Goal: Task Accomplishment & Management: Manage account settings

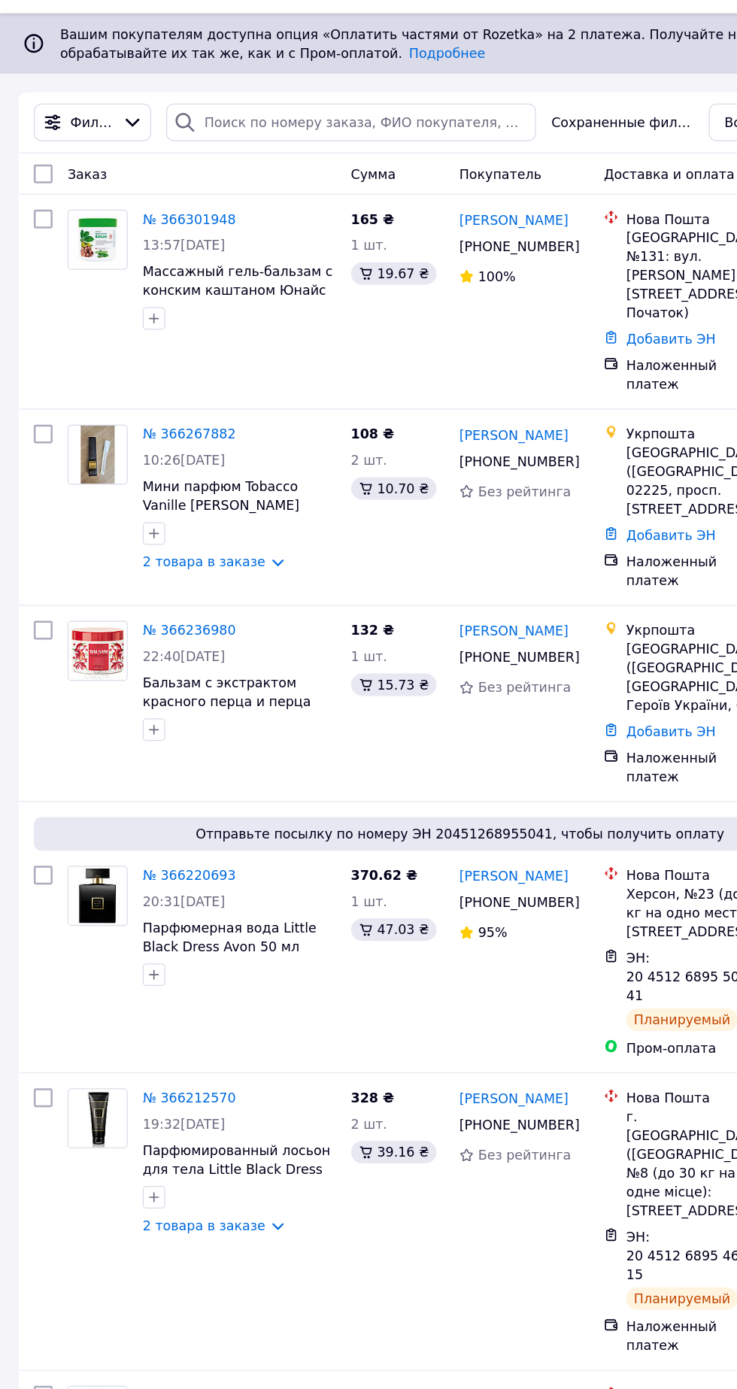
click at [165, 533] on link "№ 366236980" at bounding box center [151, 539] width 74 height 12
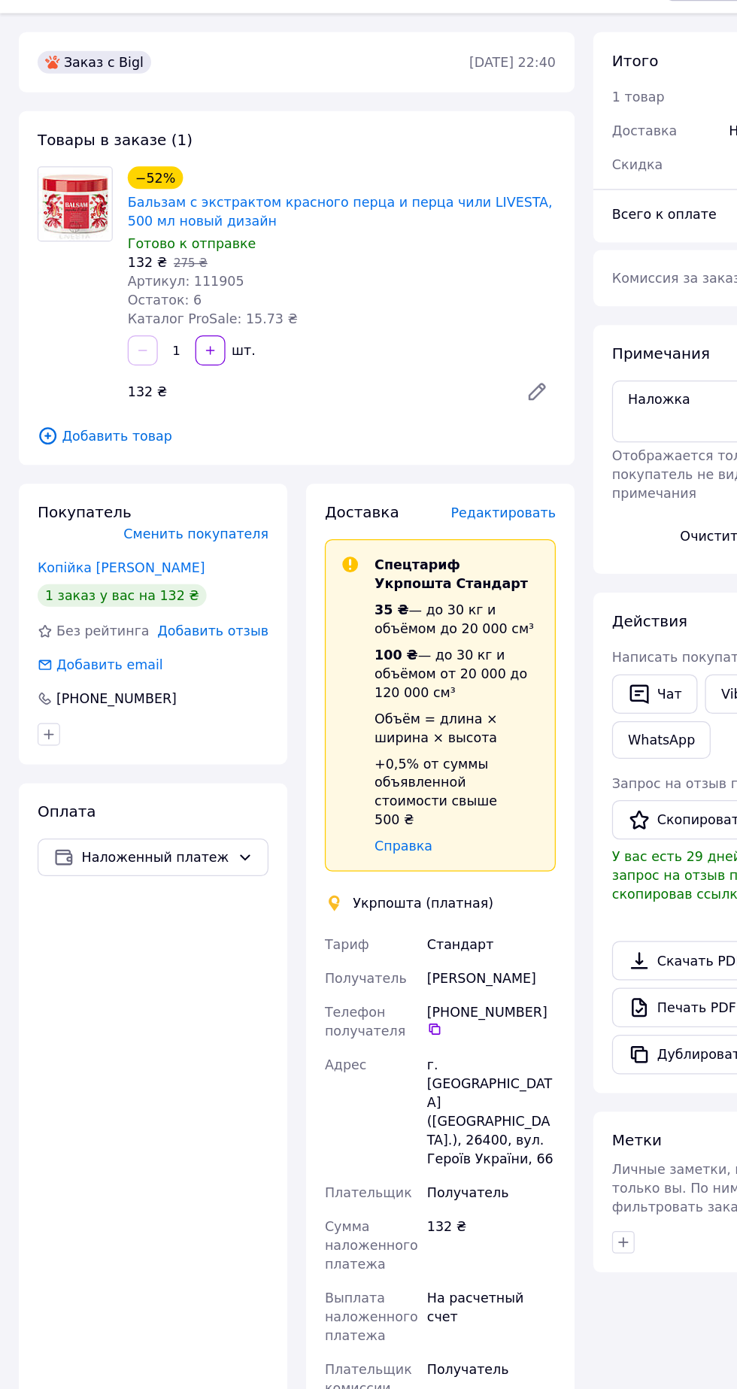
click at [433, 441] on span "Редактировать" at bounding box center [403, 445] width 84 height 12
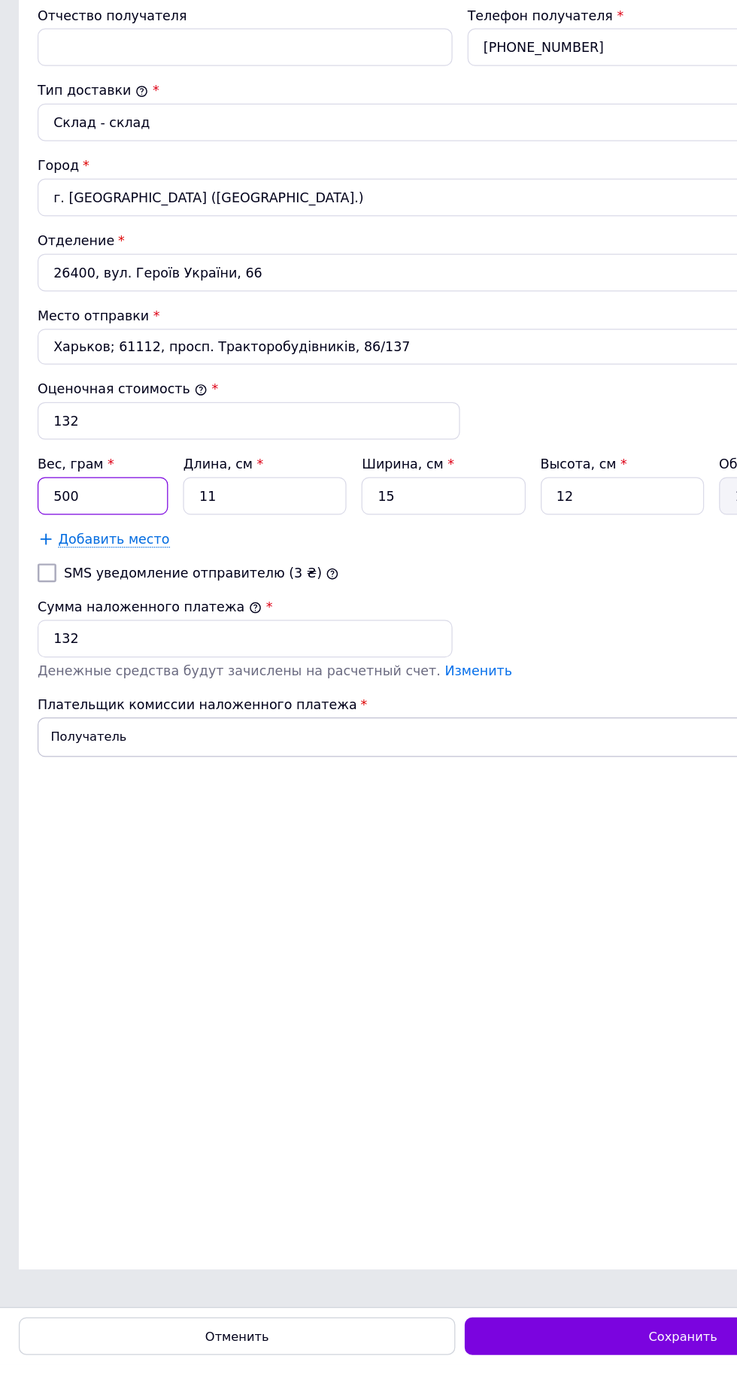
click at [101, 708] on input "500" at bounding box center [82, 693] width 104 height 30
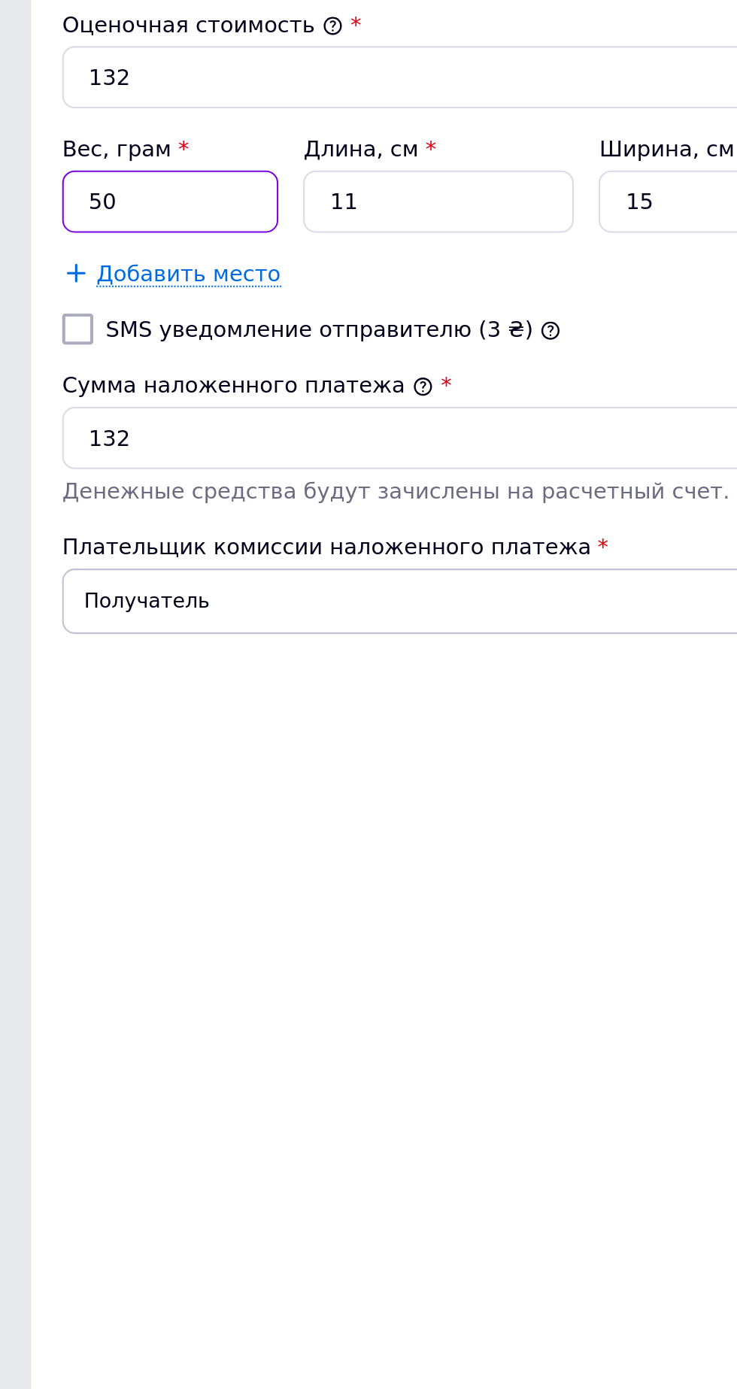
type input "5"
type input "700"
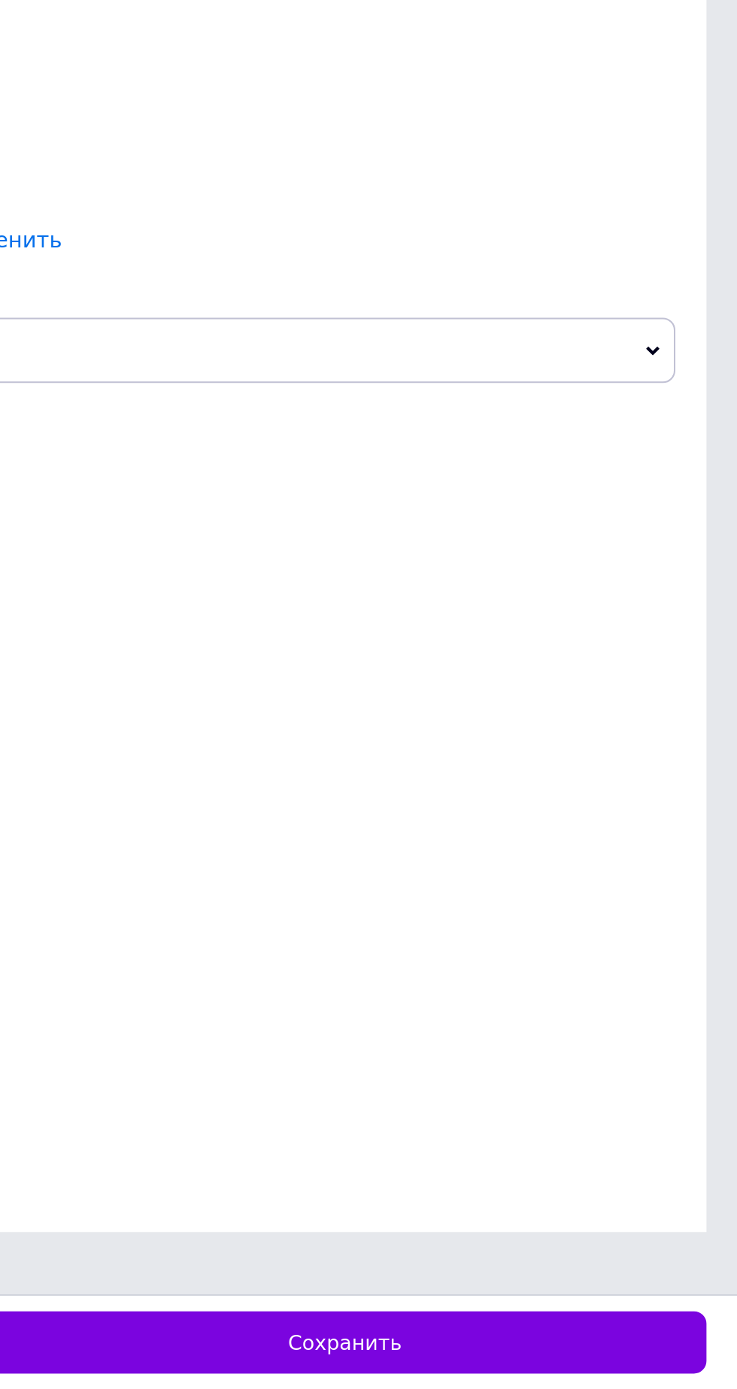
click at [625, 1371] on div "Сохранить" at bounding box center [547, 1366] width 350 height 30
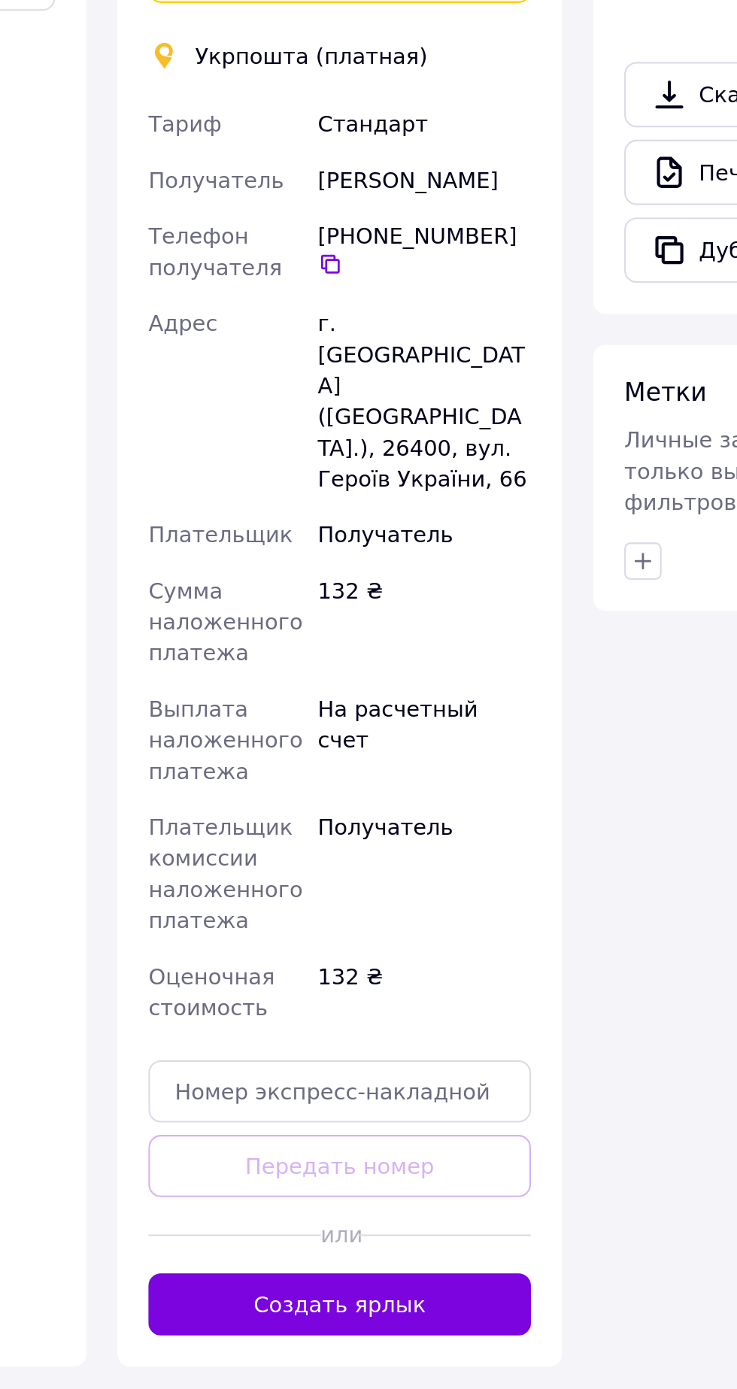
scroll to position [397, 0]
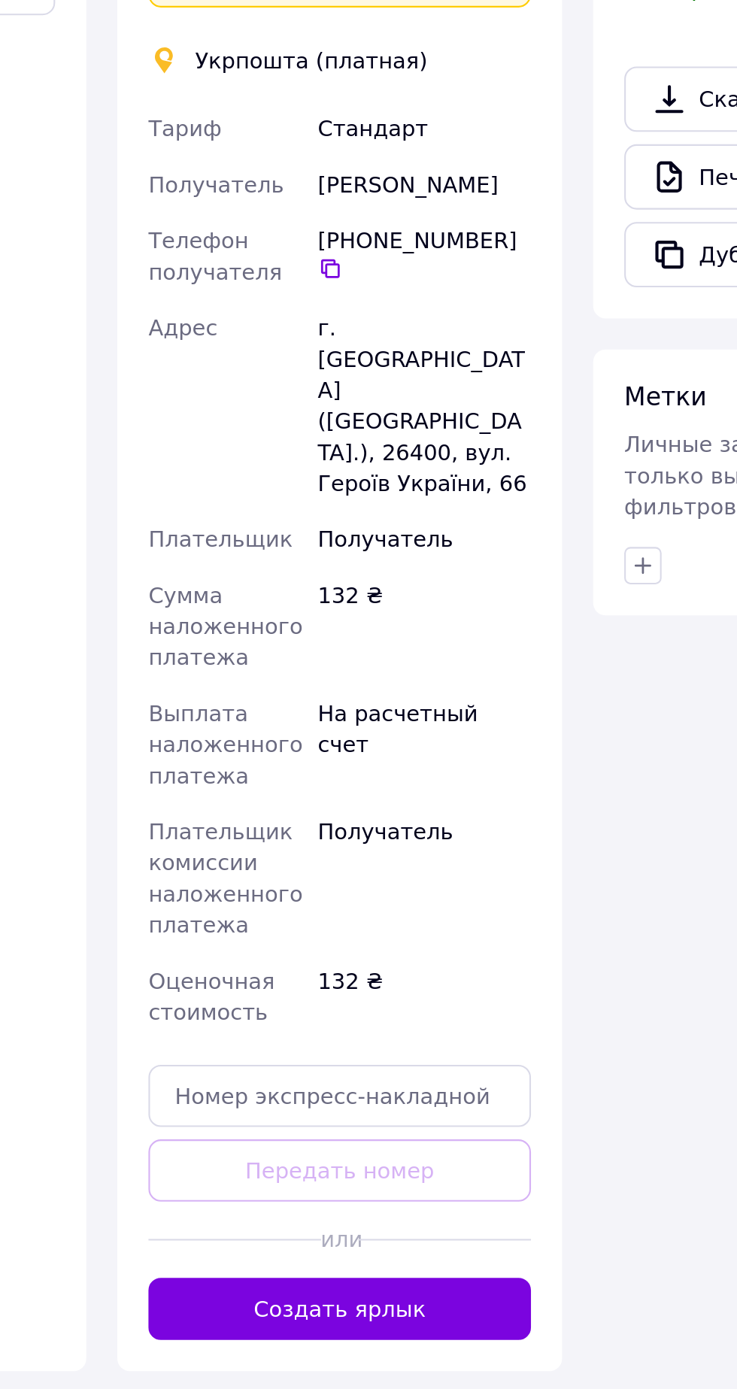
click at [387, 950] on button "Создать ярлык" at bounding box center [352, 965] width 185 height 30
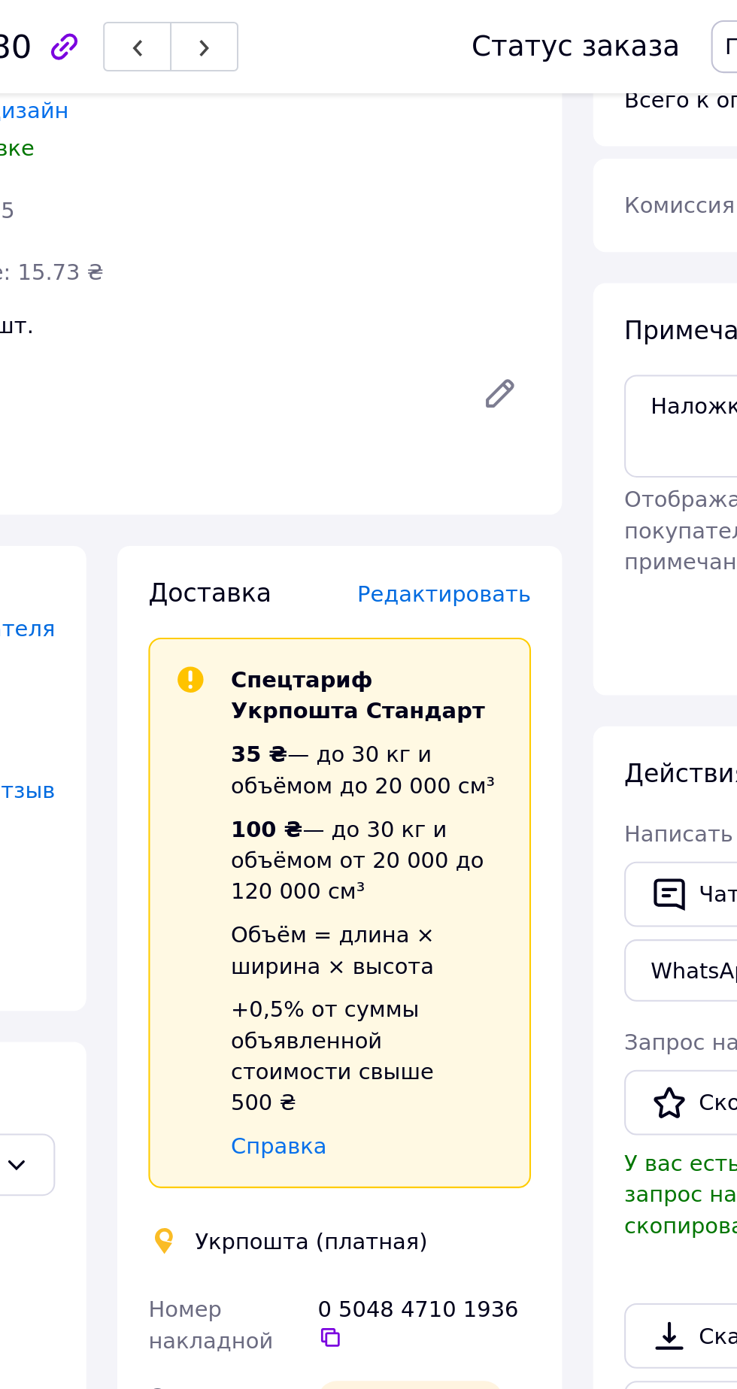
scroll to position [0, 0]
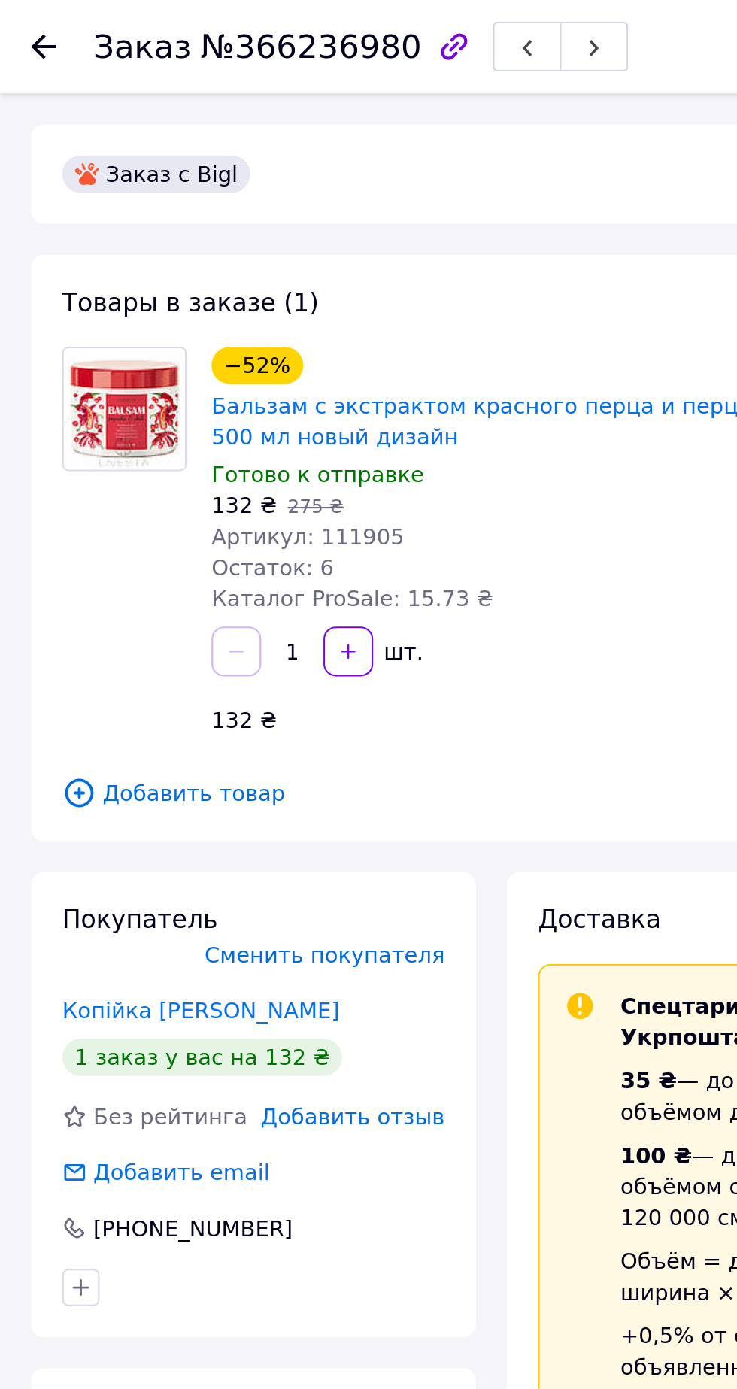
click at [20, 17] on use at bounding box center [21, 23] width 12 height 12
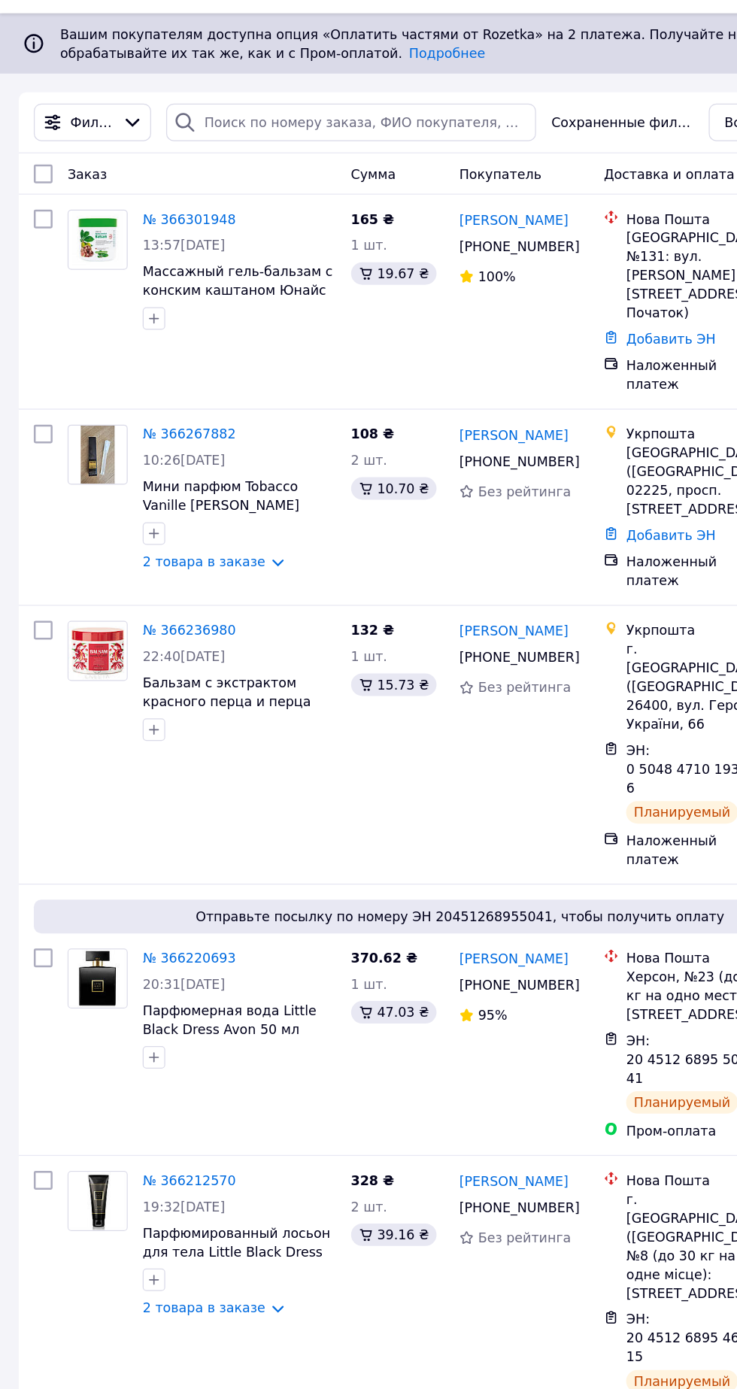
click at [171, 376] on link "№ 366267882" at bounding box center [151, 382] width 74 height 12
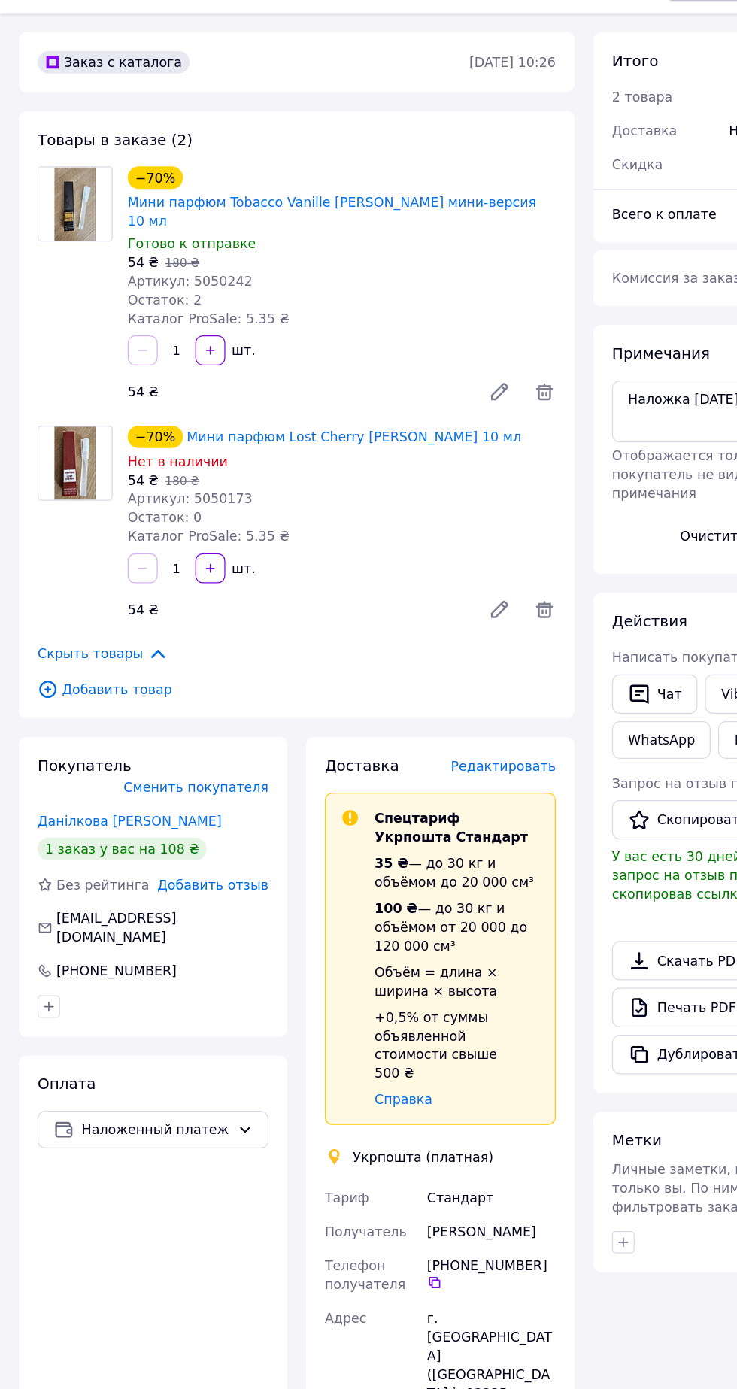
click at [440, 642] on span "Редактировать" at bounding box center [403, 648] width 84 height 12
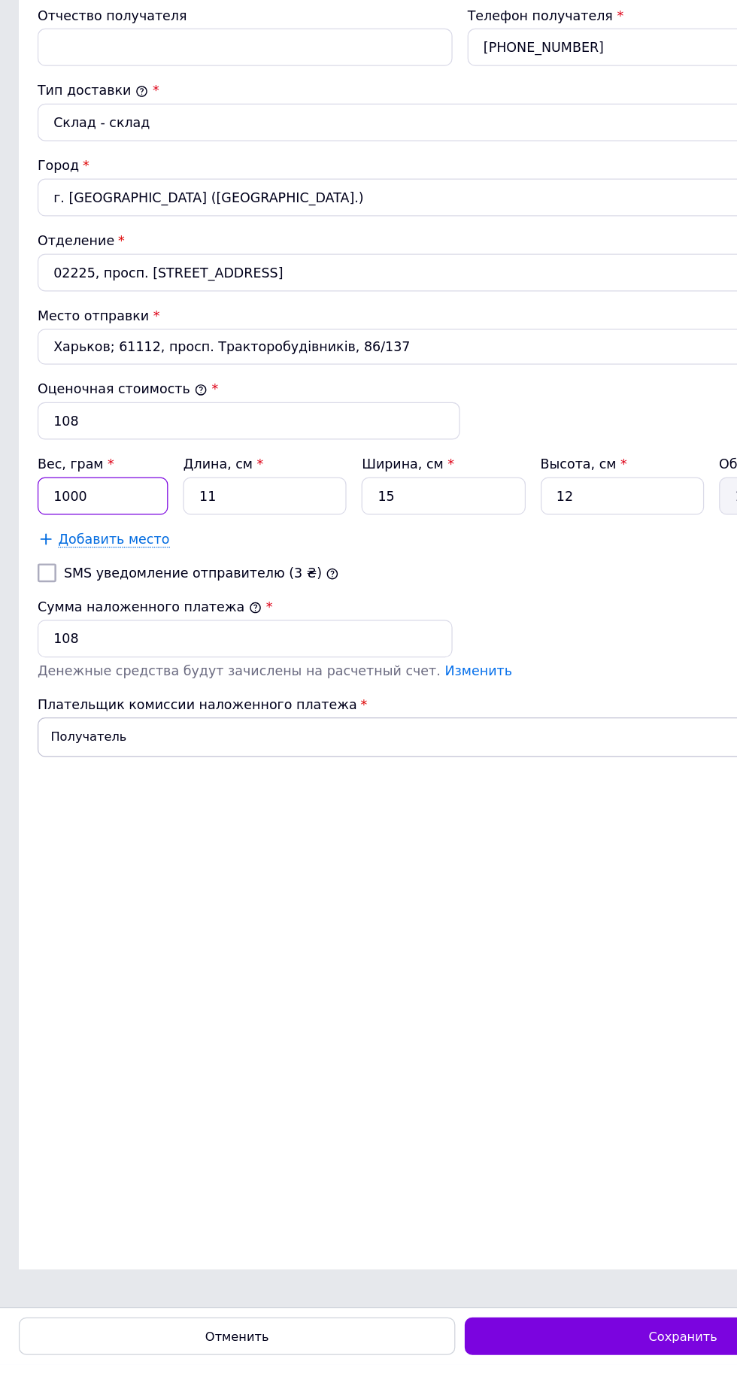
click at [94, 708] on input "1000" at bounding box center [82, 693] width 104 height 30
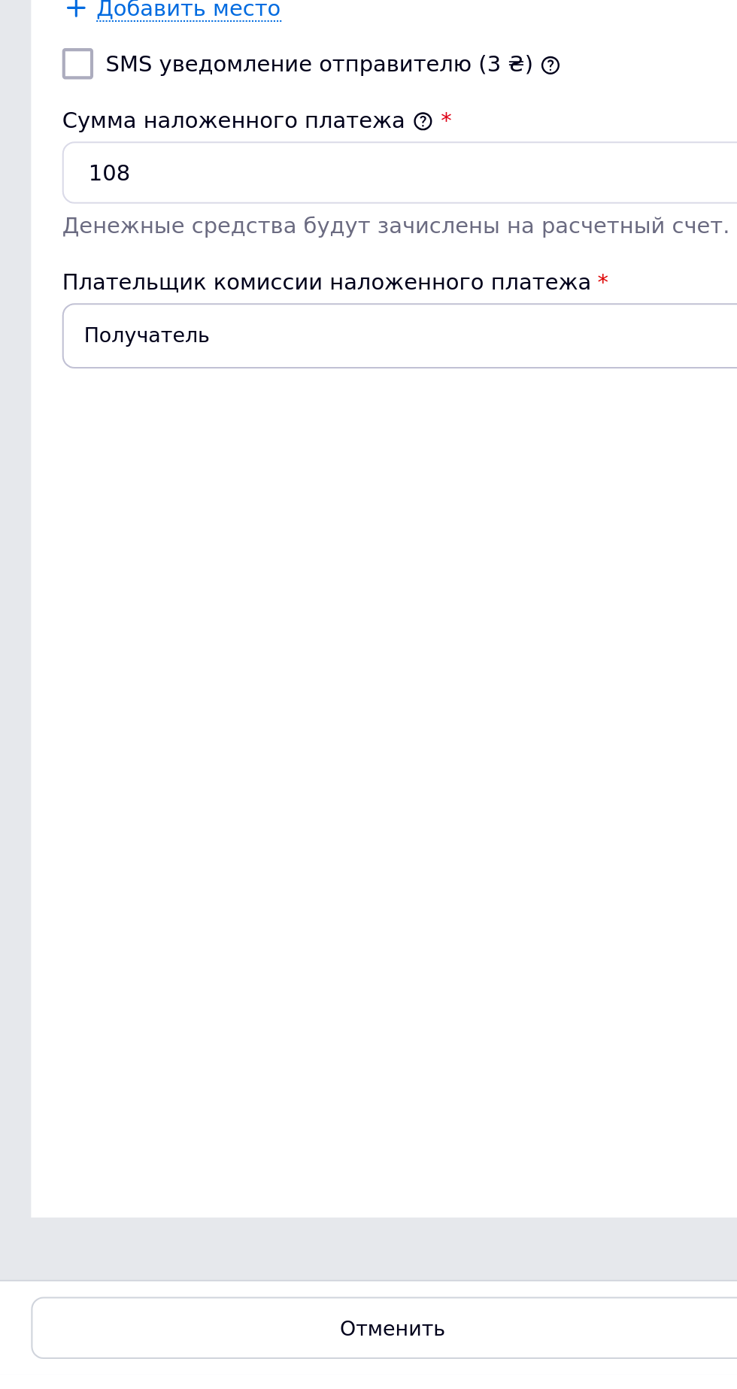
type input "1"
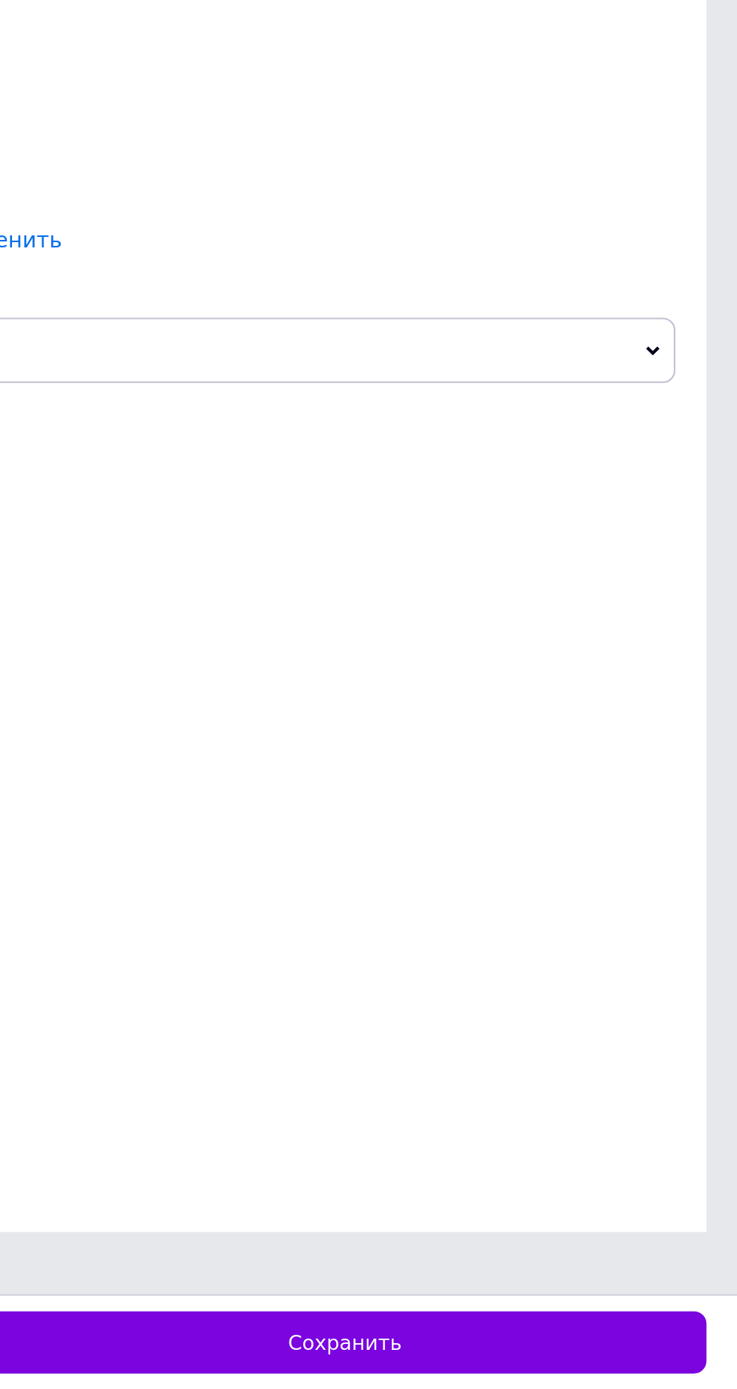
type input "500"
click at [586, 1367] on div "Сохранить" at bounding box center [547, 1366] width 350 height 30
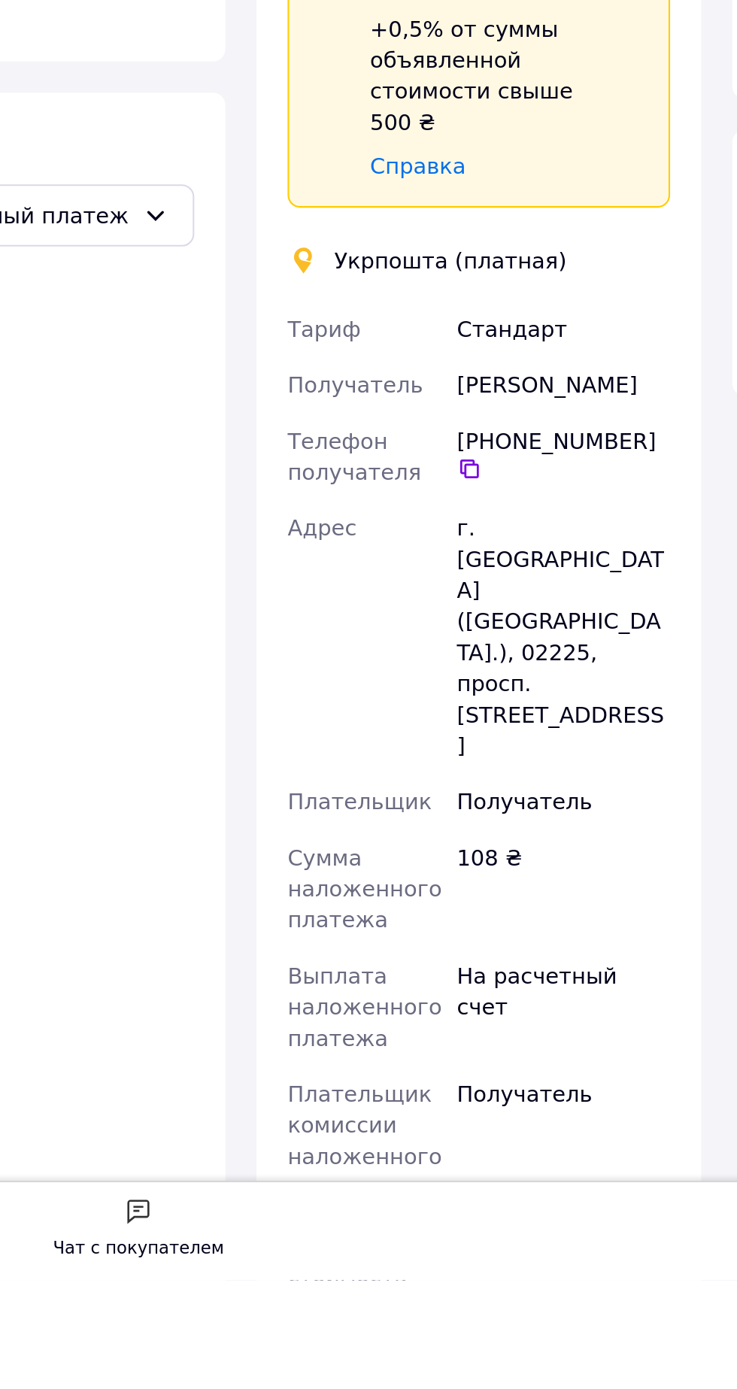
scroll to position [66, 0]
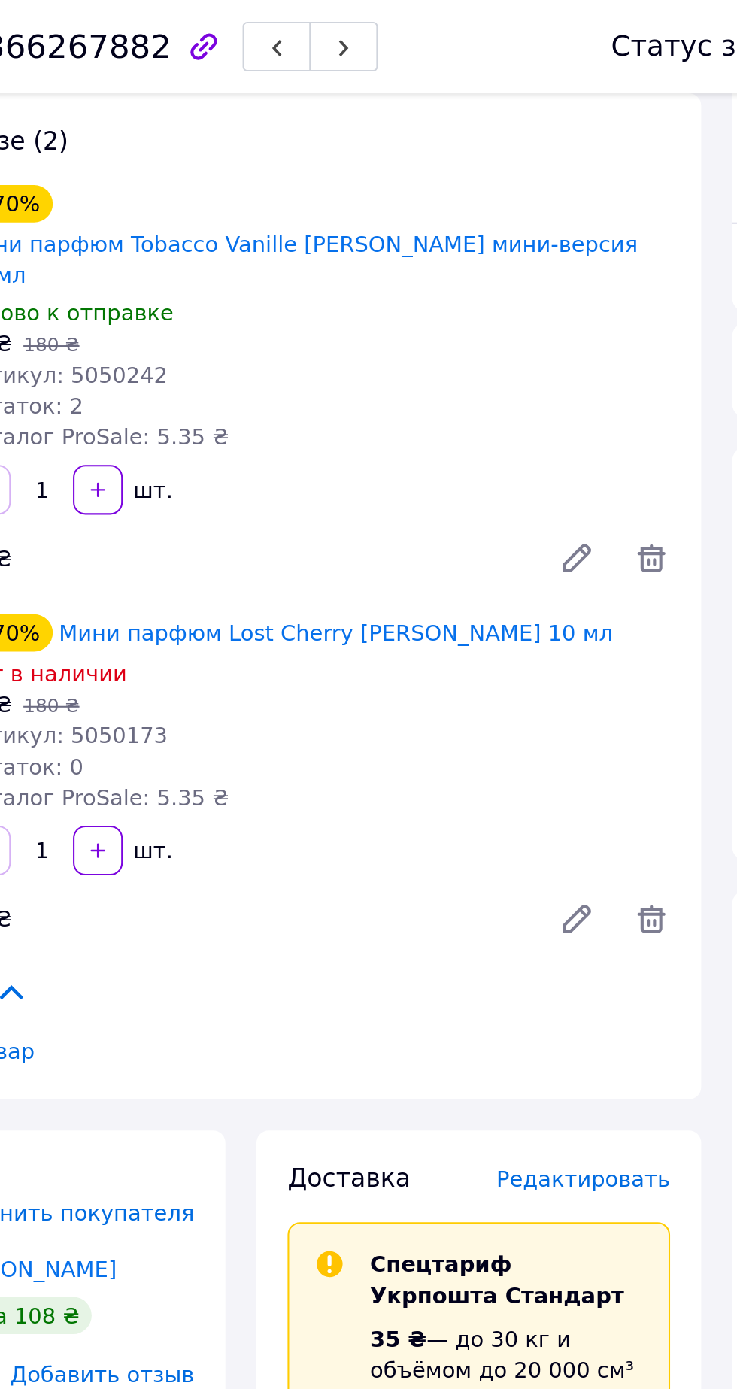
scroll to position [0, 0]
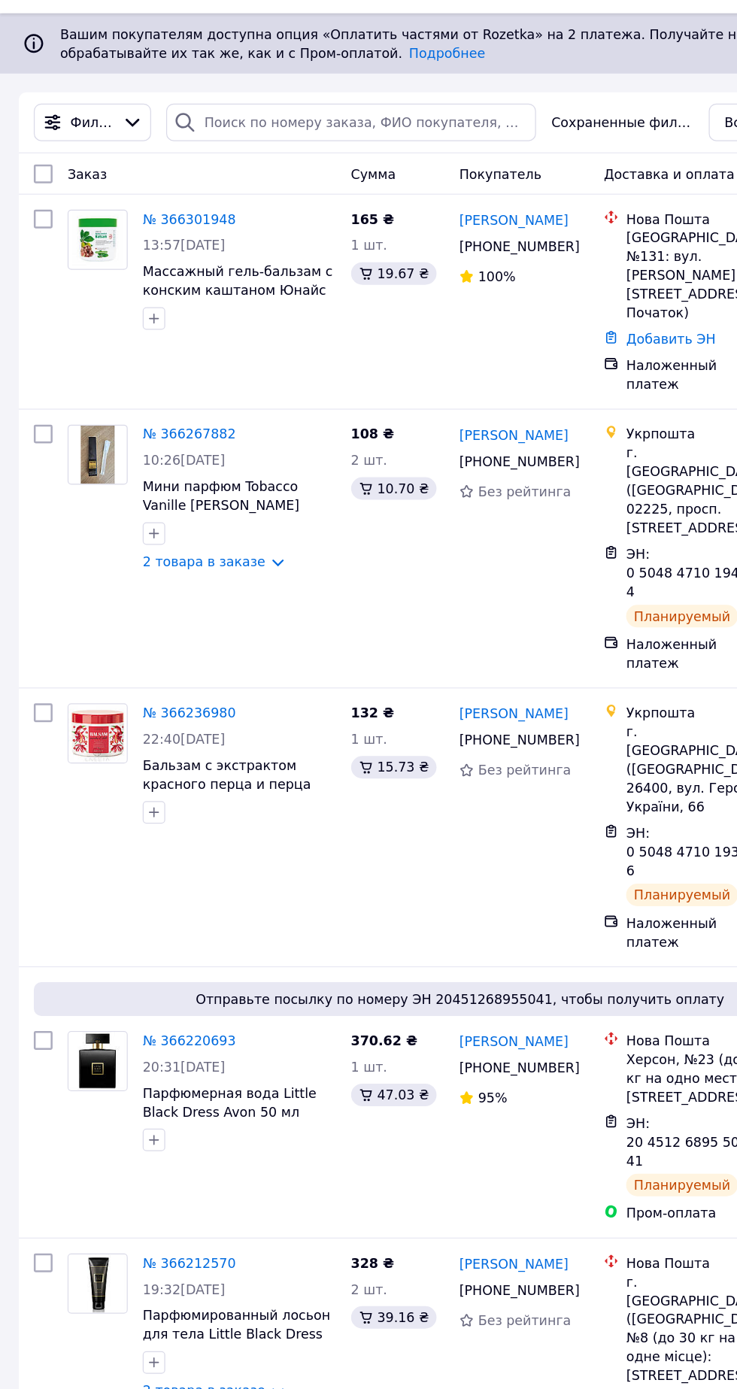
click at [175, 204] on link "№ 366301948" at bounding box center [151, 210] width 74 height 12
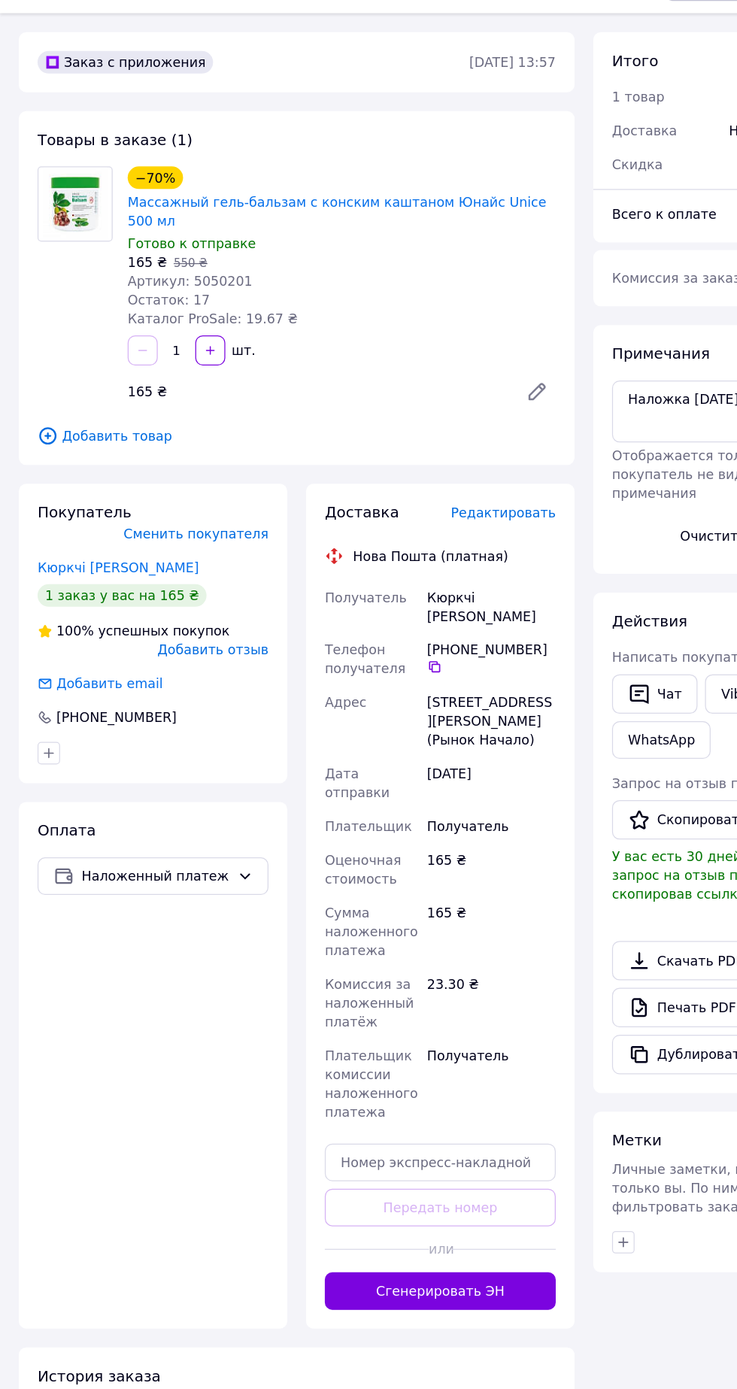
click at [417, 439] on span "Редактировать" at bounding box center [403, 445] width 84 height 12
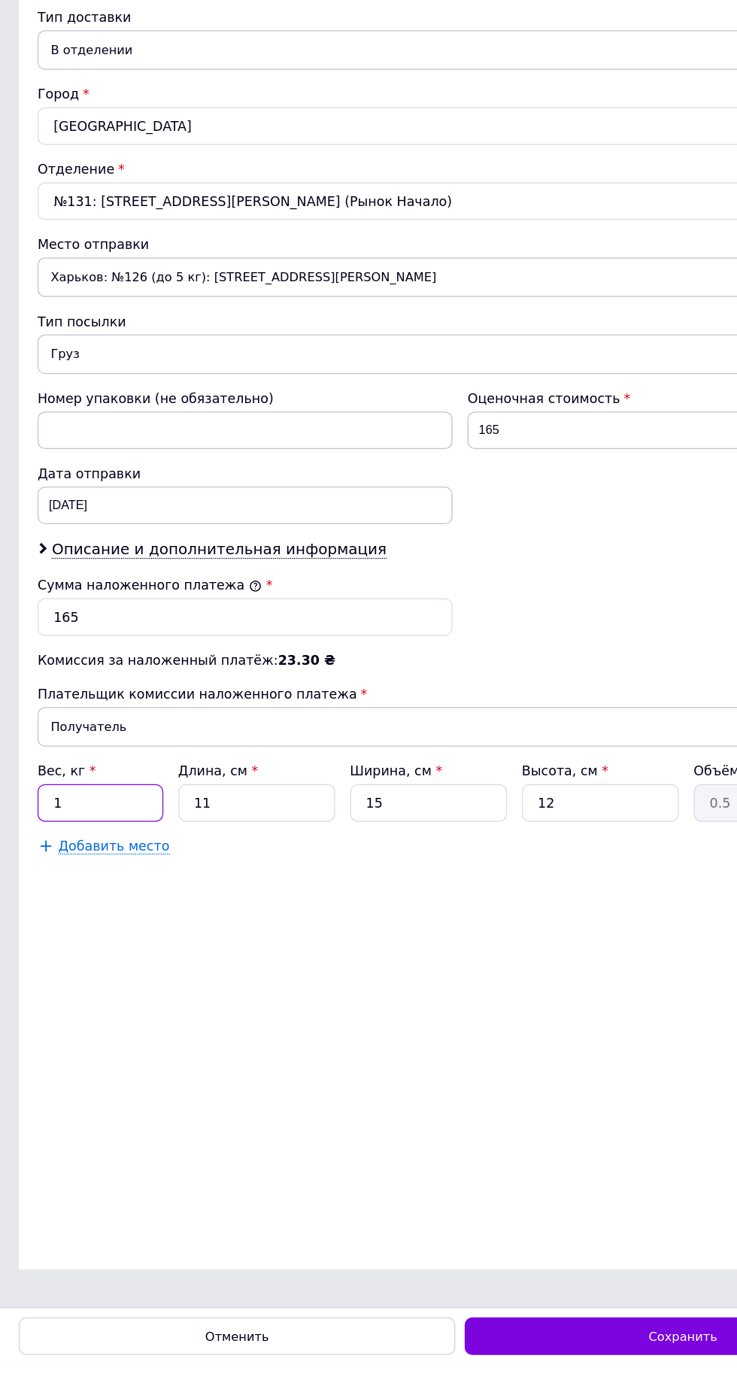
click at [74, 954] on input "1" at bounding box center [80, 939] width 101 height 30
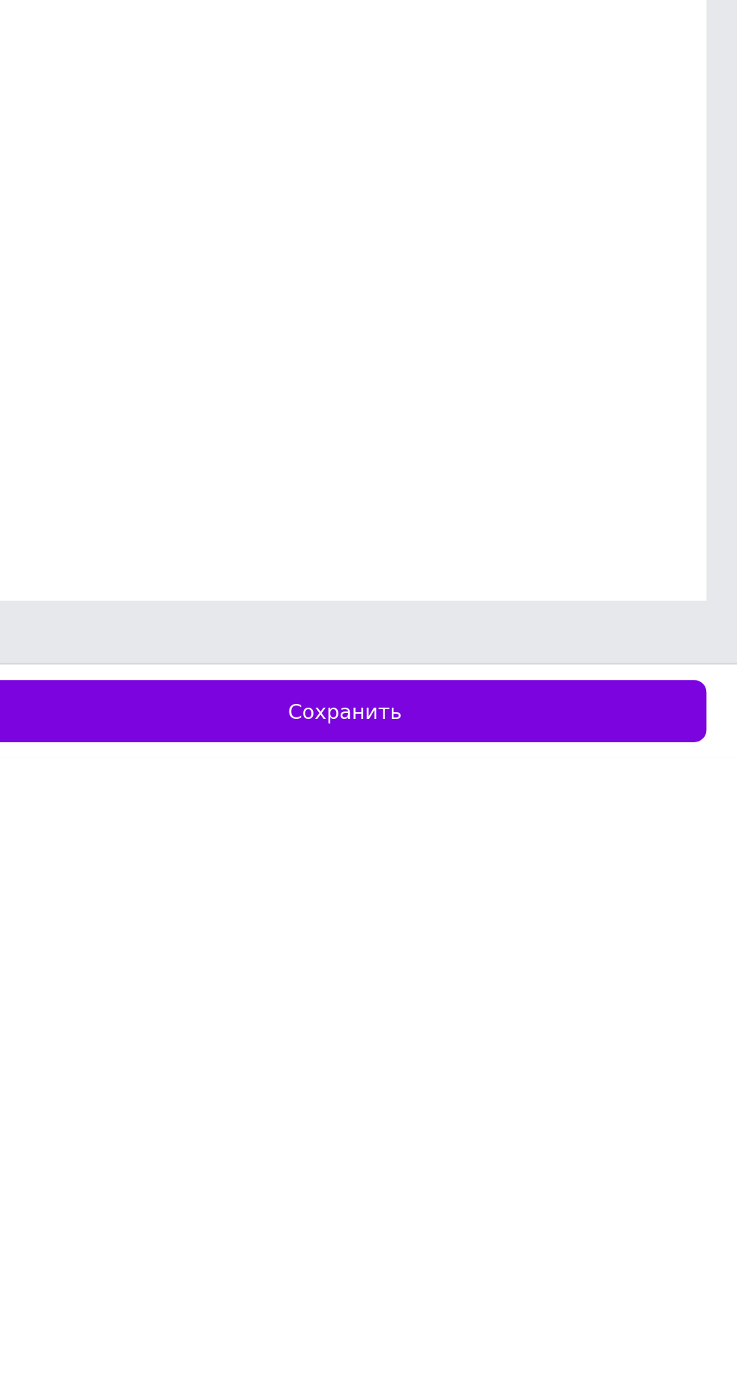
type input "0.5"
click at [625, 1367] on div "Сохранить" at bounding box center [547, 1366] width 350 height 30
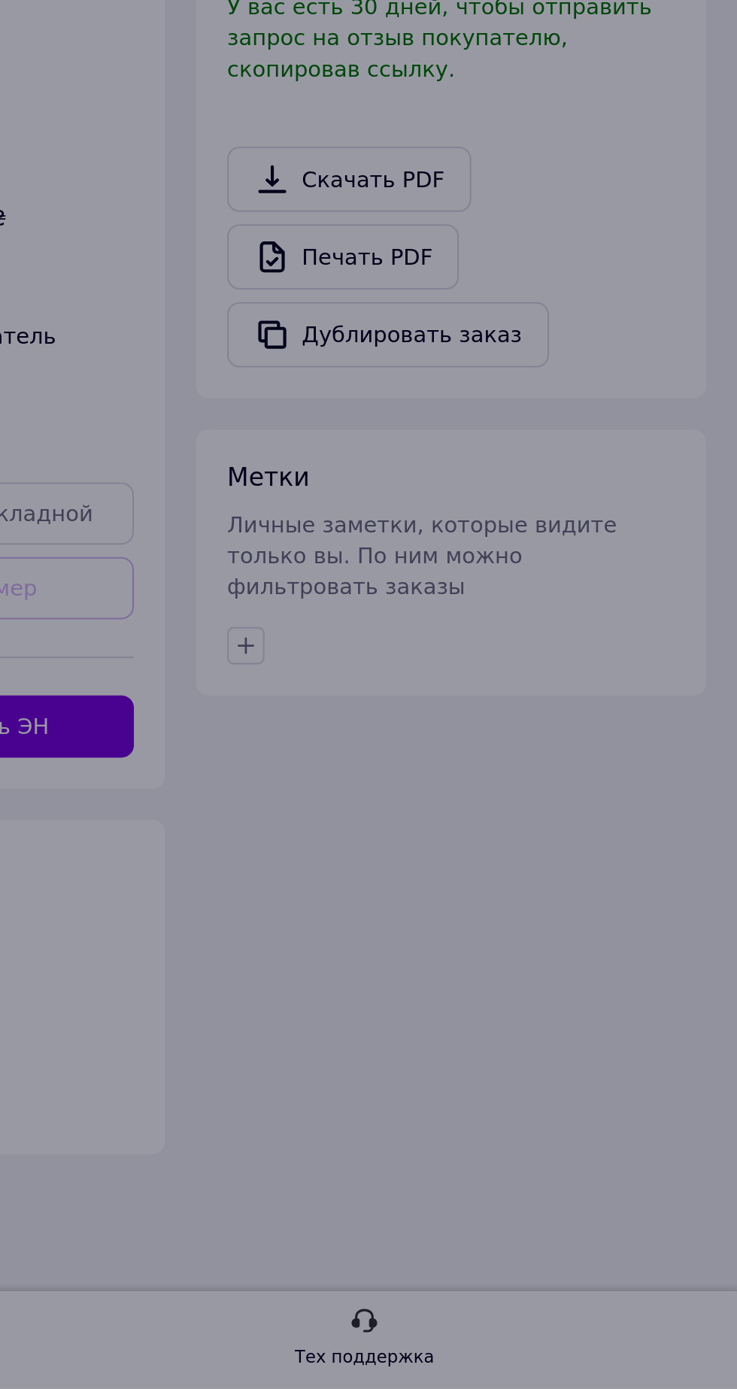
scroll to position [14, 0]
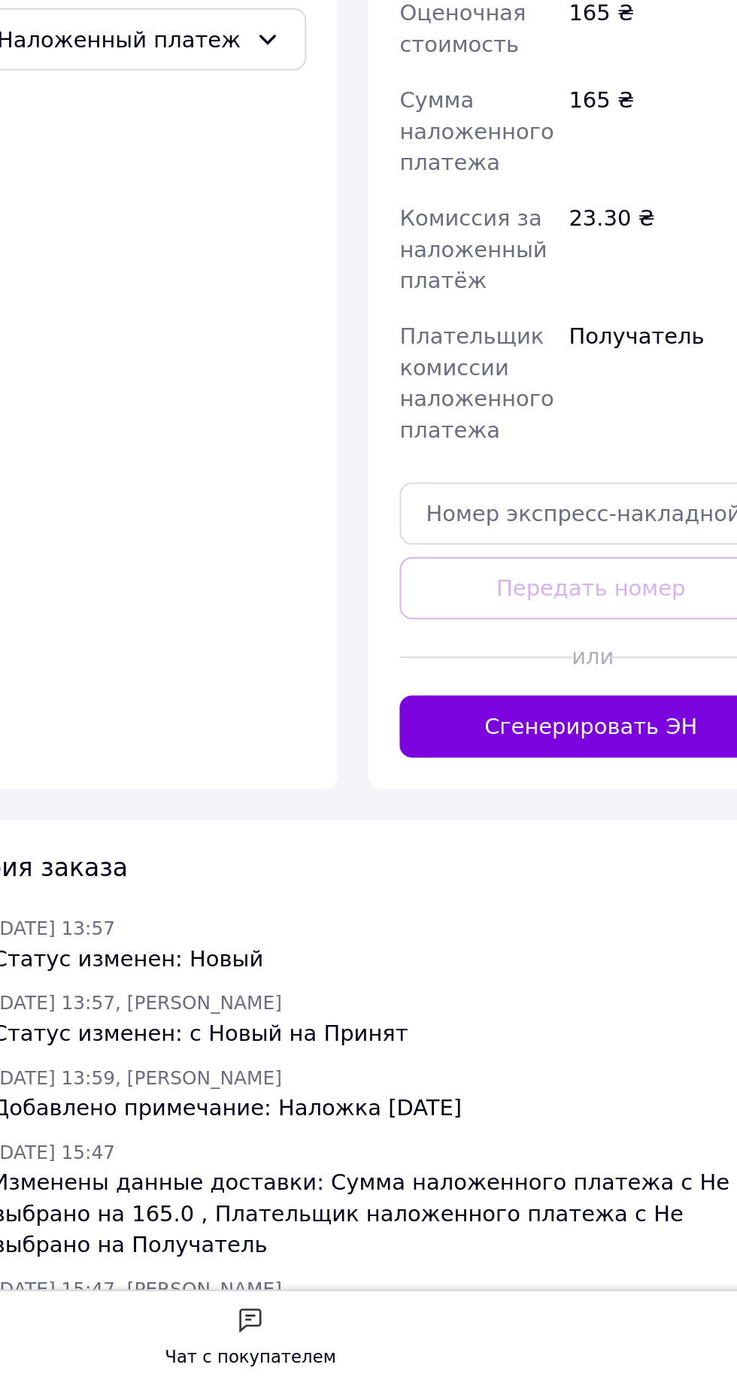
click at [365, 1053] on button "Сгенерировать ЭН" at bounding box center [352, 1068] width 185 height 30
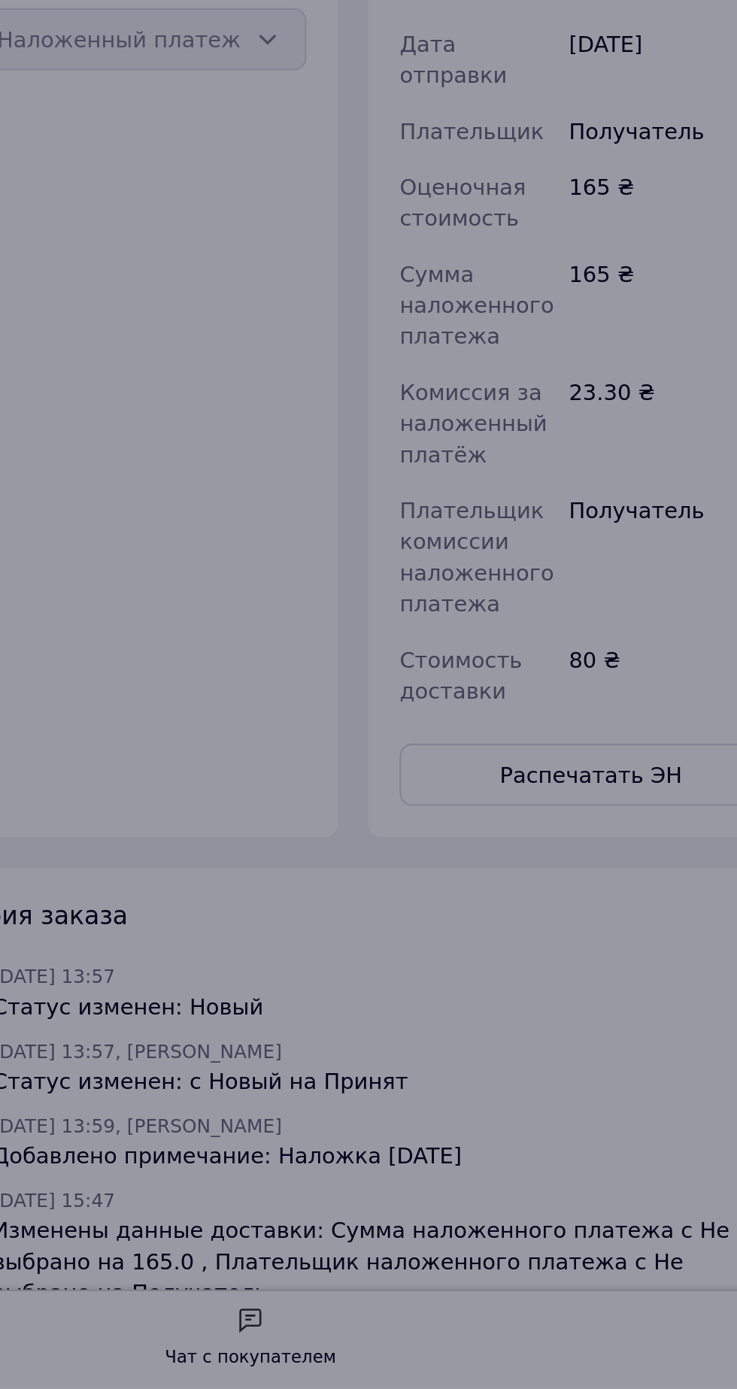
scroll to position [50, 0]
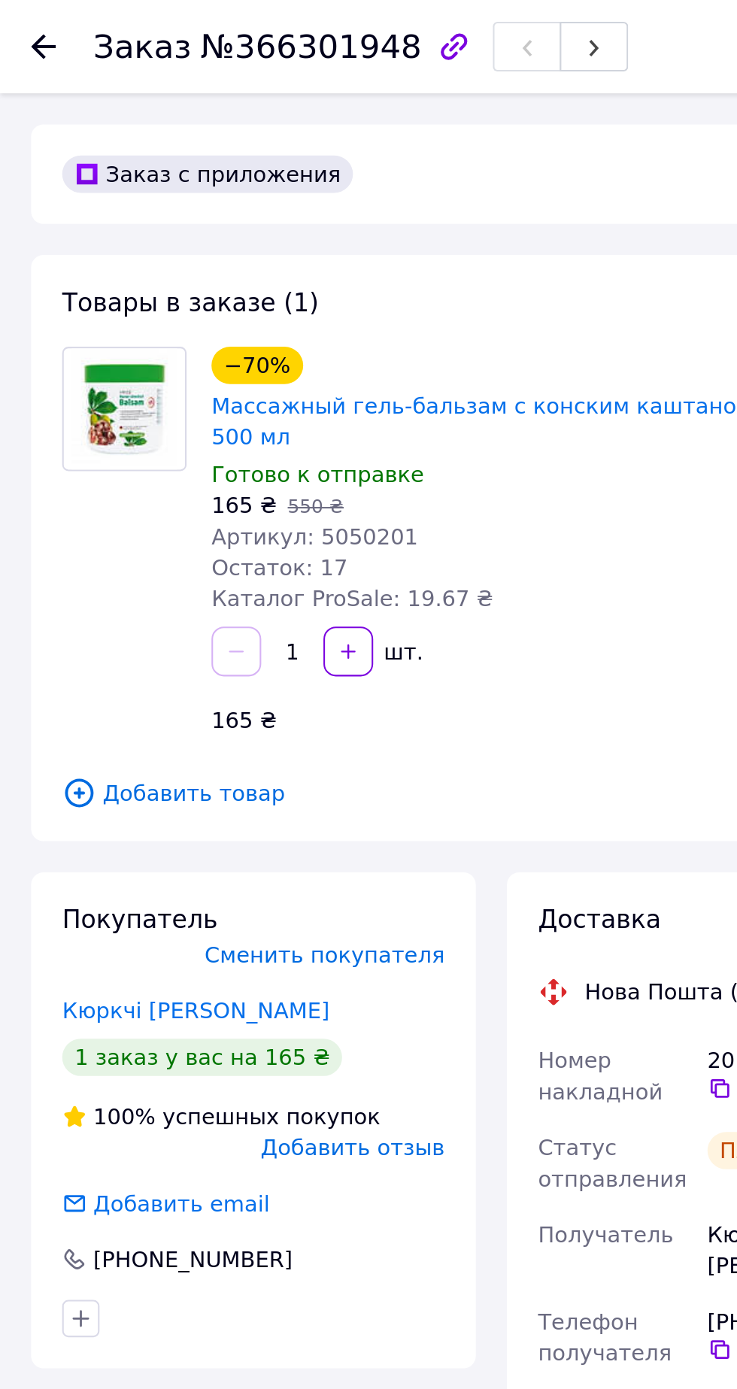
click at [26, 27] on icon at bounding box center [21, 23] width 12 height 12
